Goal: Task Accomplishment & Management: Manage account settings

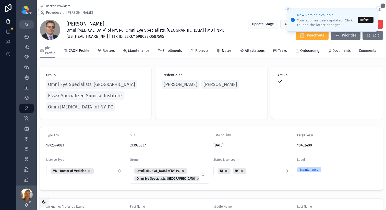
click at [364, 18] on button "Refresh" at bounding box center [366, 20] width 16 height 6
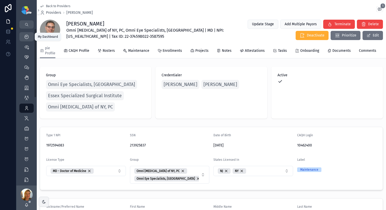
click at [23, 37] on div "My Dashboard" at bounding box center [26, 37] width 8 height 8
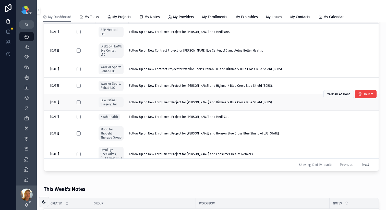
scroll to position [127, 0]
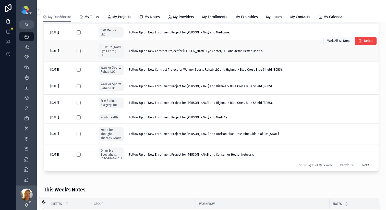
click at [204, 46] on td "Follow Up on New Contract Project for Ludwick Eye Center, LTD and Aetna Better …" at bounding box center [254, 51] width 250 height 21
click at [204, 49] on span "Follow Up on New Contract Project for Ludwick Eye Center, LTD and Aetna Better …" at bounding box center [196, 51] width 134 height 4
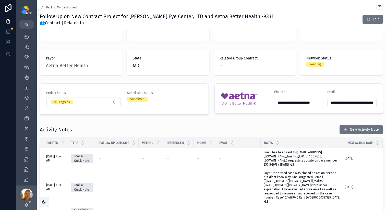
scroll to position [92, 0]
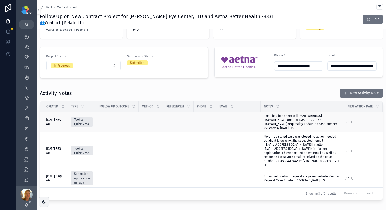
click at [303, 130] on span "Email has been sent to [medicaidcredentialing@aetna.com](mailto:medicaidcredent…" at bounding box center [303, 122] width 78 height 16
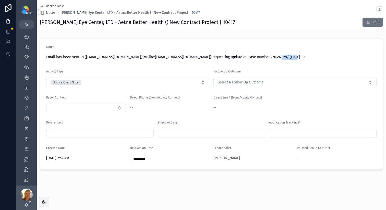
drag, startPoint x: 272, startPoint y: 56, endPoint x: 290, endPoint y: 54, distance: 18.1
click at [289, 58] on span "Email has been sent to [medicaidcredentialing@aetna.com](mailto:medicaidcredent…" at bounding box center [211, 57] width 331 height 5
copy span "250492978"
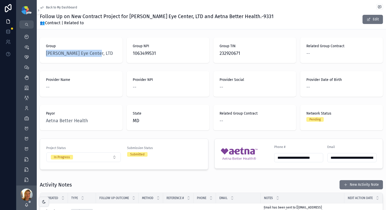
drag, startPoint x: 106, startPoint y: 52, endPoint x: 42, endPoint y: 54, distance: 63.7
click at [42, 54] on div "Group Ludwick Eye Center, LTD" at bounding box center [81, 51] width 83 height 26
copy span "[PERSON_NAME] Eye Center, LTD"
click at [137, 54] on span "1063499531" at bounding box center [168, 53] width 71 height 7
drag, startPoint x: 157, startPoint y: 52, endPoint x: 126, endPoint y: 54, distance: 30.7
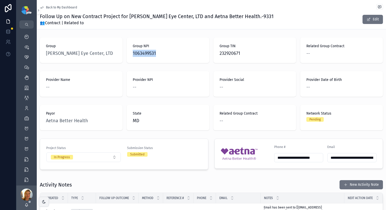
click at [127, 54] on div "Group NPI 1063499531" at bounding box center [168, 51] width 83 height 26
copy span "1063499531"
drag, startPoint x: 265, startPoint y: 53, endPoint x: 215, endPoint y: 54, distance: 49.3
click at [215, 54] on div "Group TIN 232920671" at bounding box center [255, 51] width 83 height 26
copy span "232920671"
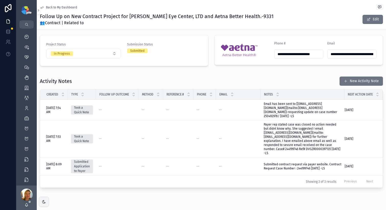
scroll to position [106, 0]
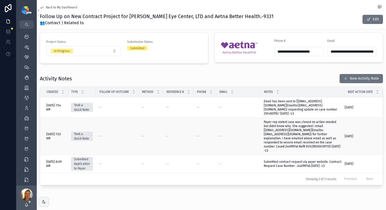
click at [301, 147] on span "Payer rep stated case was closed no action needed but didnt know why. She sugge…" at bounding box center [303, 136] width 78 height 33
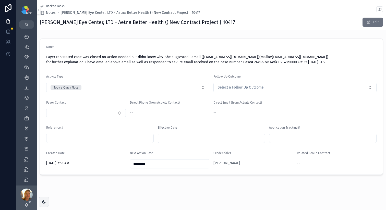
drag, startPoint x: 161, startPoint y: 67, endPoint x: 178, endPoint y: 68, distance: 16.4
click at [178, 65] on span "Payer rep stated case was closed no action needed but didnt know why. She sugge…" at bounding box center [211, 60] width 331 height 10
copy span "244199746"
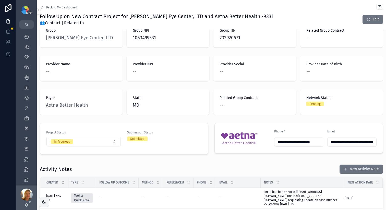
scroll to position [73, 0]
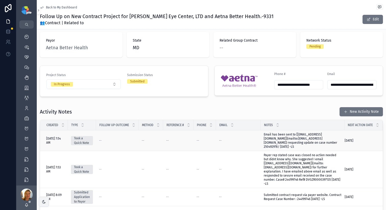
click at [279, 143] on span "Email has been sent to [medicaidcredentialing@aetna.com](mailto:medicaidcredent…" at bounding box center [303, 141] width 78 height 16
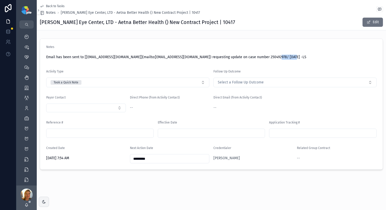
drag, startPoint x: 272, startPoint y: 58, endPoint x: 288, endPoint y: 58, distance: 15.6
click at [288, 58] on span "Email has been sent to [medicaidcredentialing@aetna.com](mailto:medicaidcredent…" at bounding box center [211, 57] width 331 height 5
copy span "250492978"
click at [29, 37] on div "My Dashboard" at bounding box center [26, 37] width 8 height 8
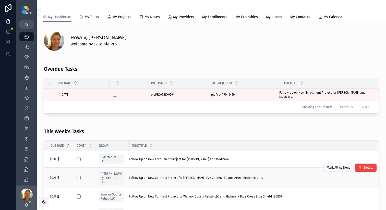
click at [192, 179] on td "Follow Up on New Contract Project for Ludwick Eye Center, LTD and Aetna Better …" at bounding box center [254, 178] width 250 height 21
click at [174, 179] on td "Follow Up on New Contract Project for Ludwick Eye Center, LTD and Aetna Better …" at bounding box center [254, 178] width 250 height 21
click at [270, 177] on div "Follow Up on New Contract Project for Ludwick Eye Center, LTD and Aetna Better …" at bounding box center [250, 178] width 243 height 4
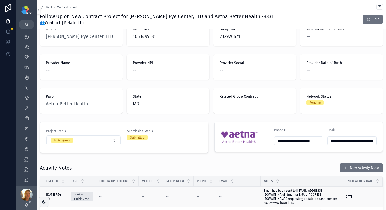
scroll to position [73, 0]
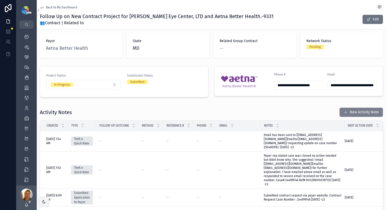
click at [344, 113] on span "scrollable content" at bounding box center [346, 112] width 4 height 4
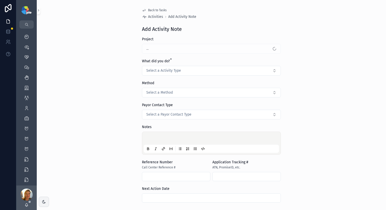
click at [173, 76] on form "Project ... What did you do? * Select a Activity Type Method Select a Method Pa…" at bounding box center [211, 145] width 139 height 216
click at [172, 73] on span "Select a Activity Type" at bounding box center [163, 70] width 35 height 5
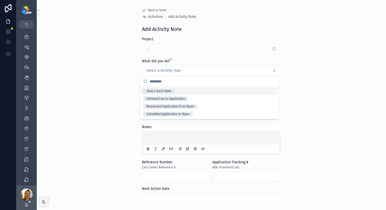
drag, startPoint x: 161, startPoint y: 91, endPoint x: 163, endPoint y: 96, distance: 5.8
click at [162, 91] on div "Took a Quick Note" at bounding box center [159, 91] width 25 height 5
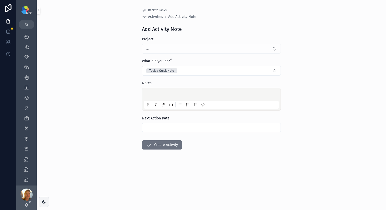
click at [148, 96] on p "scrollable content" at bounding box center [212, 95] width 135 height 5
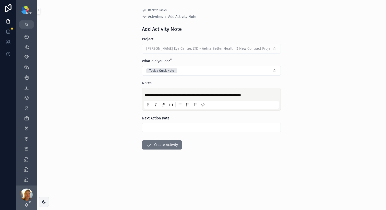
click at [234, 122] on div "Next Action Date" at bounding box center [211, 124] width 139 height 16
click at [234, 124] on input "scrollable content" at bounding box center [211, 127] width 139 height 7
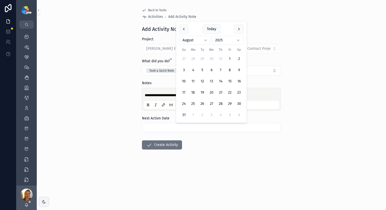
click at [212, 92] on button "20" at bounding box center [211, 92] width 9 height 9
type input "*********"
click at [175, 147] on button "Create Activity" at bounding box center [162, 145] width 40 height 9
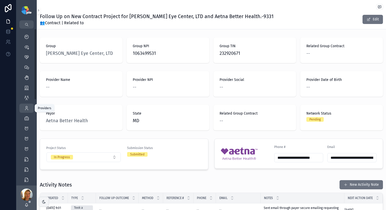
click at [29, 107] on div "Providers 293" at bounding box center [26, 108] width 8 height 8
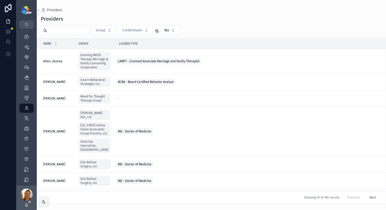
click at [65, 32] on input "scrollable content" at bounding box center [68, 30] width 42 height 7
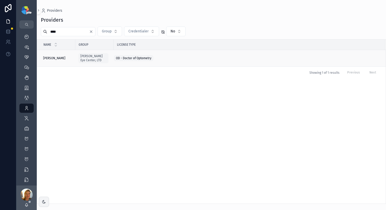
type input "****"
click at [53, 60] on span "[PERSON_NAME]" at bounding box center [54, 58] width 22 height 4
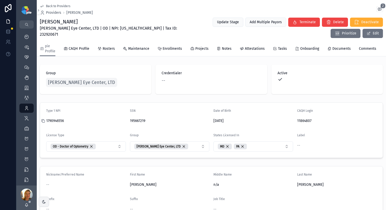
click at [44, 123] on icon "scrollable content" at bounding box center [43, 121] width 4 height 4
click at [70, 86] on span "[PERSON_NAME] Eye Center, LTD" at bounding box center [81, 82] width 67 height 7
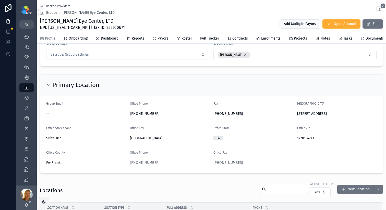
scroll to position [202, 0]
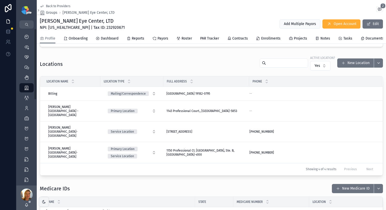
drag, startPoint x: 157, startPoint y: 61, endPoint x: 153, endPoint y: 56, distance: 6.0
click at [157, 61] on div "Locations Active Location? Yes New Location" at bounding box center [211, 64] width 343 height 18
click at [25, 39] on icon "scrollable content" at bounding box center [26, 36] width 5 height 5
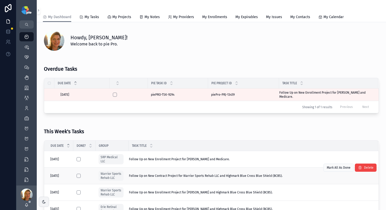
click at [216, 182] on td "Follow Up on New Contract Project for Warrior Sports Rehab LLC and Highmark Blu…" at bounding box center [254, 176] width 250 height 17
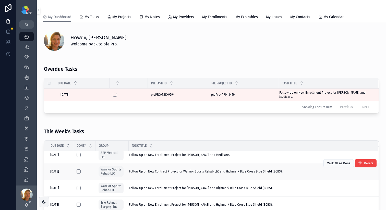
scroll to position [30, 0]
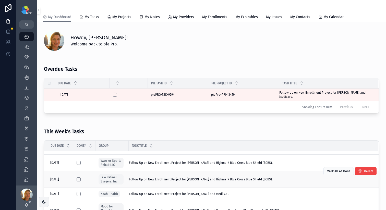
click at [241, 182] on span "Follow Up on New Enrollment Project for Mousa, Raed and Highmark Blue Cross Blu…" at bounding box center [201, 180] width 144 height 4
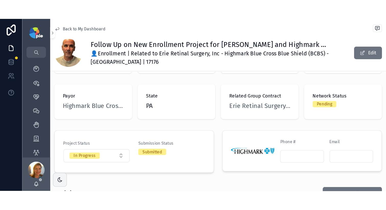
scroll to position [82, 0]
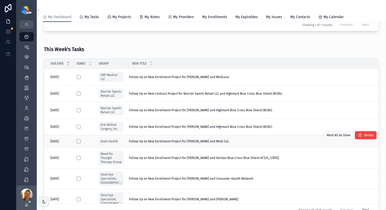
click at [226, 144] on div "Follow Up on New Enrollment Project for Cherney, Melanie and Medi-Cal. Follow U…" at bounding box center [250, 142] width 243 height 4
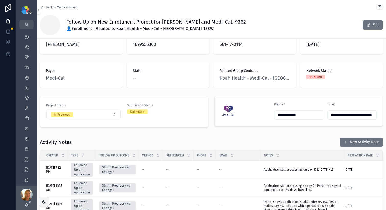
scroll to position [127, 0]
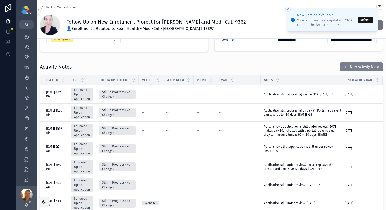
click at [345, 66] on button "New Activity Note" at bounding box center [361, 66] width 43 height 9
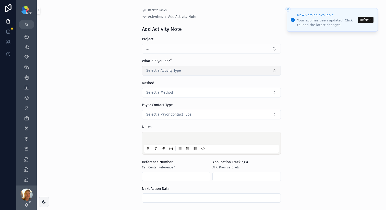
click at [161, 68] on button "Select a Activity Type" at bounding box center [211, 71] width 139 height 10
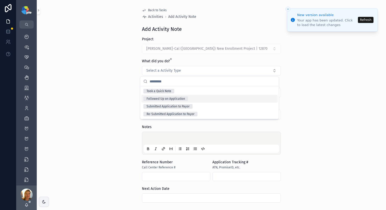
click at [167, 100] on div "Followed Up on Application" at bounding box center [166, 99] width 39 height 5
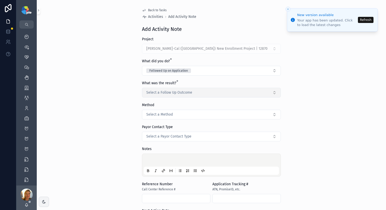
click at [165, 91] on span "Select a Follow Up Outcome" at bounding box center [169, 92] width 46 height 5
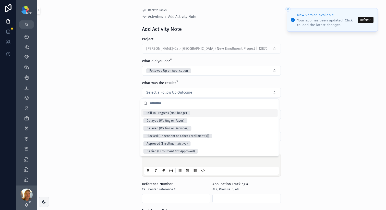
click at [172, 115] on div "Still In Progress (No Change)" at bounding box center [167, 113] width 40 height 5
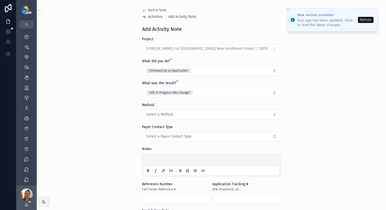
click at [166, 156] on div "scrollable content" at bounding box center [211, 165] width 135 height 19
click at [157, 168] on div "scrollable content" at bounding box center [176, 171] width 62 height 6
click at [156, 159] on p "scrollable content" at bounding box center [212, 161] width 135 height 5
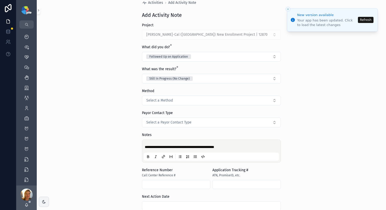
scroll to position [65, 0]
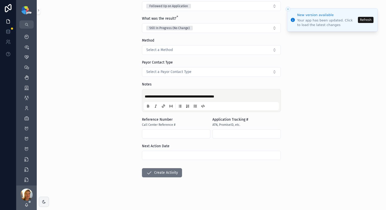
click at [201, 156] on input "scrollable content" at bounding box center [211, 155] width 139 height 7
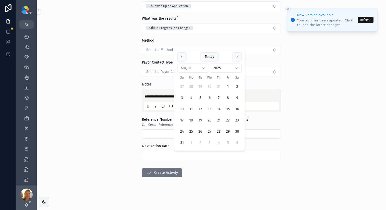
click at [212, 130] on button "27" at bounding box center [209, 131] width 9 height 9
type input "*********"
click at [170, 172] on button "Create Activity" at bounding box center [162, 172] width 40 height 9
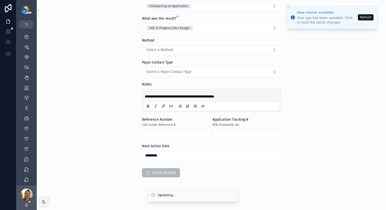
click at [363, 20] on button "Refresh" at bounding box center [366, 17] width 16 height 6
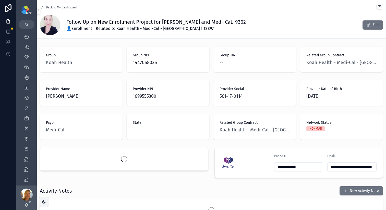
scroll to position [46, 0]
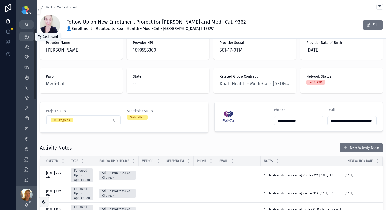
click at [28, 33] on div "My Dashboard" at bounding box center [26, 37] width 8 height 8
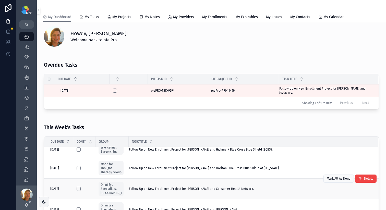
scroll to position [5, 0]
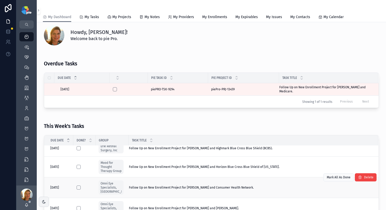
click at [250, 126] on span "Follow Up on New Enrollment Project for Campolattaro, Brian and Consumer Health…" at bounding box center [191, 188] width 125 height 4
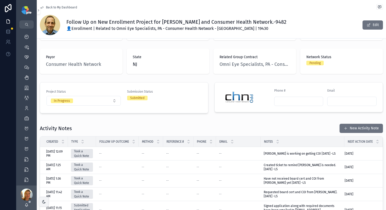
scroll to position [74, 0]
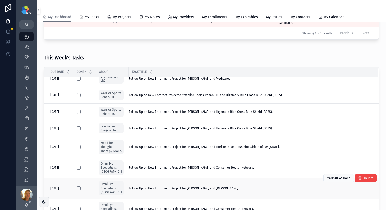
scroll to position [54, 0]
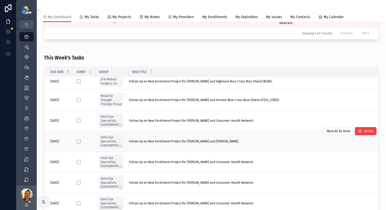
click at [205, 126] on span "Follow Up on New Enrollment Project for Syed, Sabrina and MultiPlan." at bounding box center [184, 142] width 110 height 4
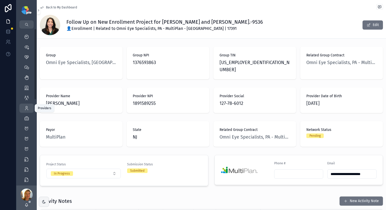
click at [30, 107] on div "Providers 293" at bounding box center [26, 108] width 8 height 8
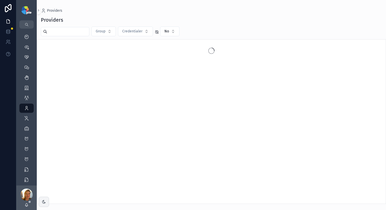
click at [74, 31] on input "scrollable content" at bounding box center [68, 31] width 42 height 7
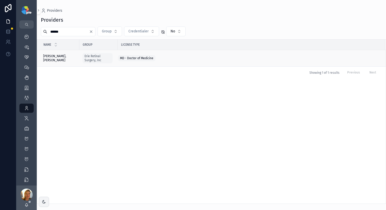
type input "******"
click at [61, 58] on span "[PERSON_NAME], [PERSON_NAME]" at bounding box center [59, 58] width 33 height 8
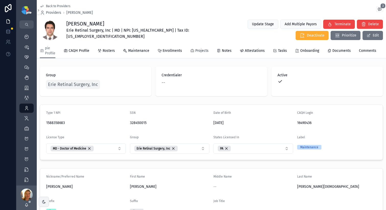
click at [200, 47] on link "Projects" at bounding box center [199, 51] width 18 height 10
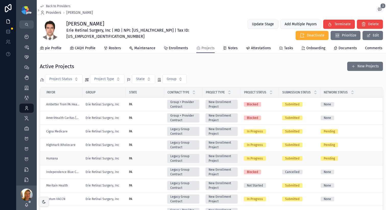
click at [152, 126] on div "PA" at bounding box center [145, 159] width 32 height 4
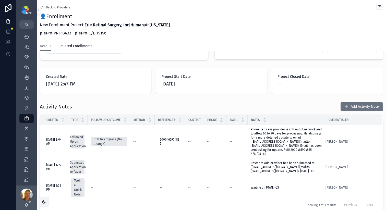
scroll to position [170, 0]
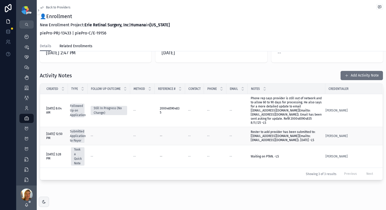
click at [283, 126] on span "Roster to add provider has been submitted to: [PennsylvaniaProviderUpdates@huma…" at bounding box center [287, 136] width 72 height 12
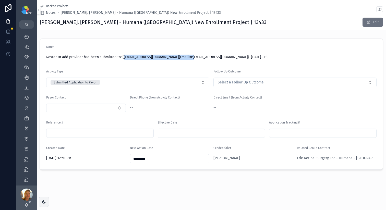
drag, startPoint x: 123, startPoint y: 58, endPoint x: 196, endPoint y: 59, distance: 72.8
click at [196, 59] on span "Roster to add provider has been submitted to: [PennsylvaniaProviderUpdates@huma…" at bounding box center [211, 57] width 331 height 5
copy span "PennsylvaniaProviderUpdates@humana.com"
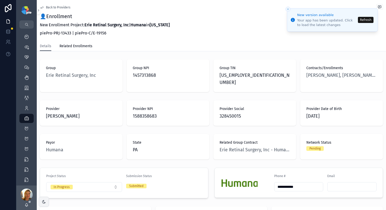
click at [283, 18] on button "Refresh" at bounding box center [366, 20] width 16 height 6
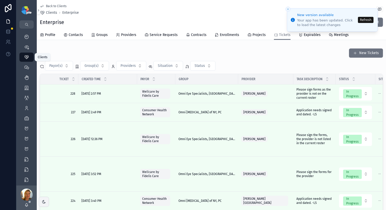
click at [26, 54] on div "Clients 58" at bounding box center [26, 57] width 8 height 8
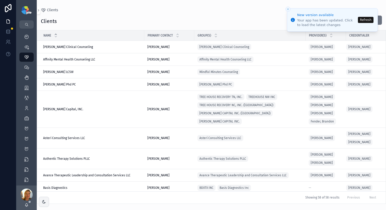
click at [363, 20] on button "Refresh" at bounding box center [366, 20] width 16 height 6
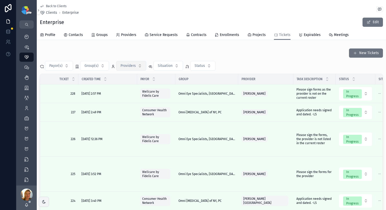
click at [121, 67] on span "Providers" at bounding box center [128, 65] width 15 height 5
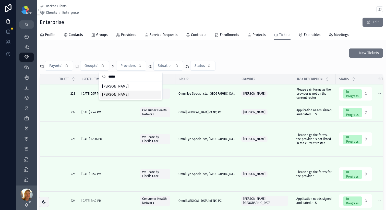
type input "*****"
click at [136, 93] on div "[PERSON_NAME]" at bounding box center [130, 95] width 61 height 8
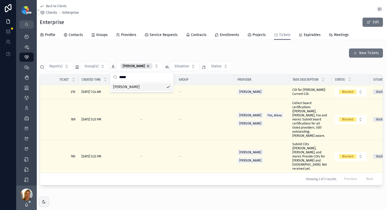
click at [259, 54] on div "New Tickets" at bounding box center [211, 53] width 343 height 10
